Goal: Task Accomplishment & Management: Use online tool/utility

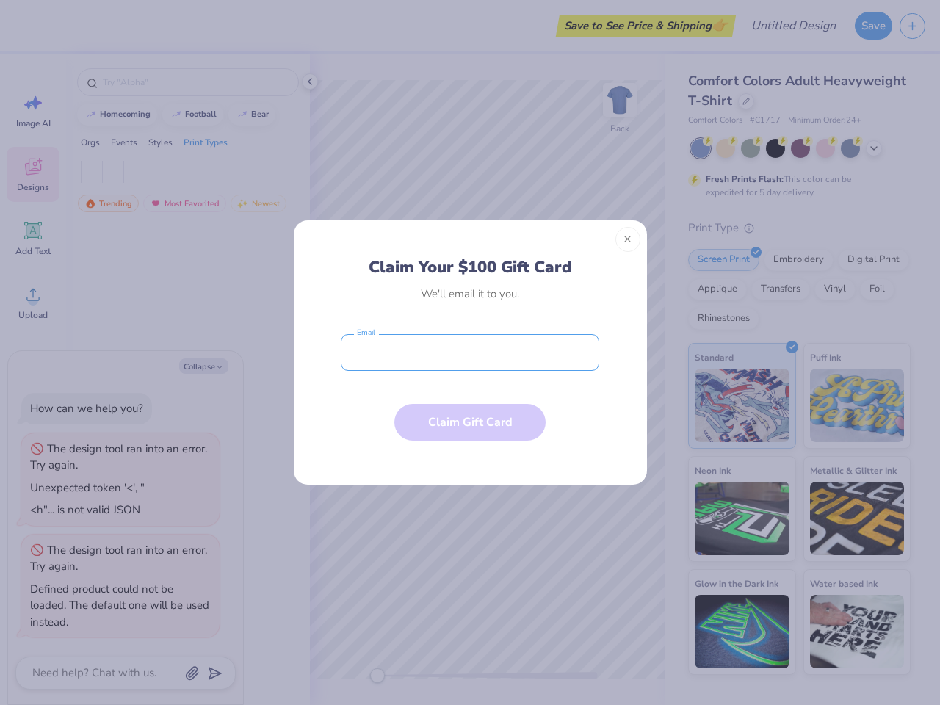
type textarea "x"
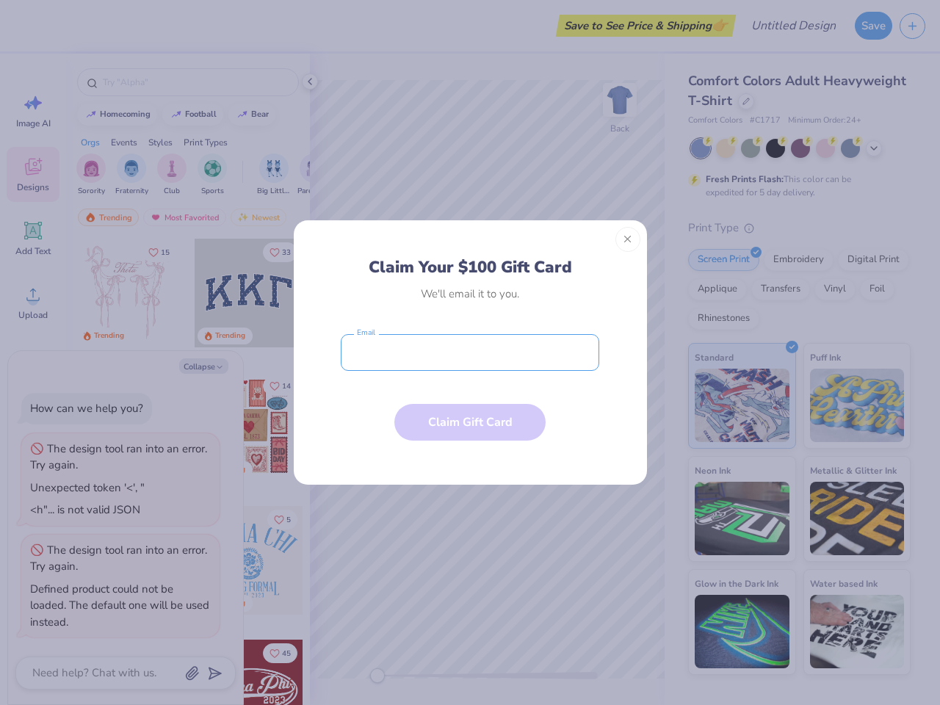
click at [470, 353] on input "email" at bounding box center [470, 352] width 259 height 37
click at [628, 239] on button "Close" at bounding box center [627, 239] width 25 height 25
